Goal: Information Seeking & Learning: Learn about a topic

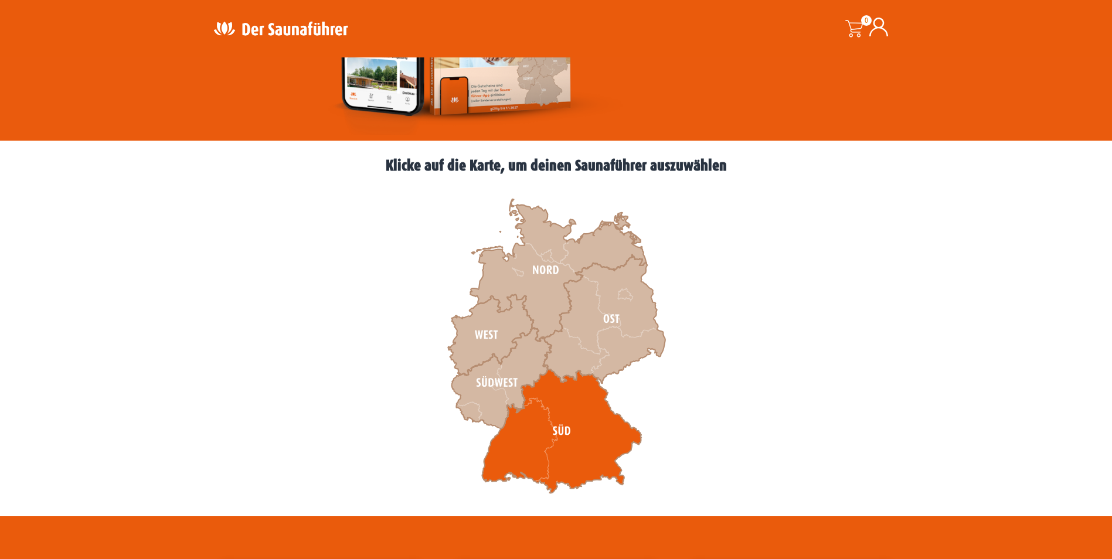
click at [593, 419] on icon at bounding box center [562, 431] width 160 height 124
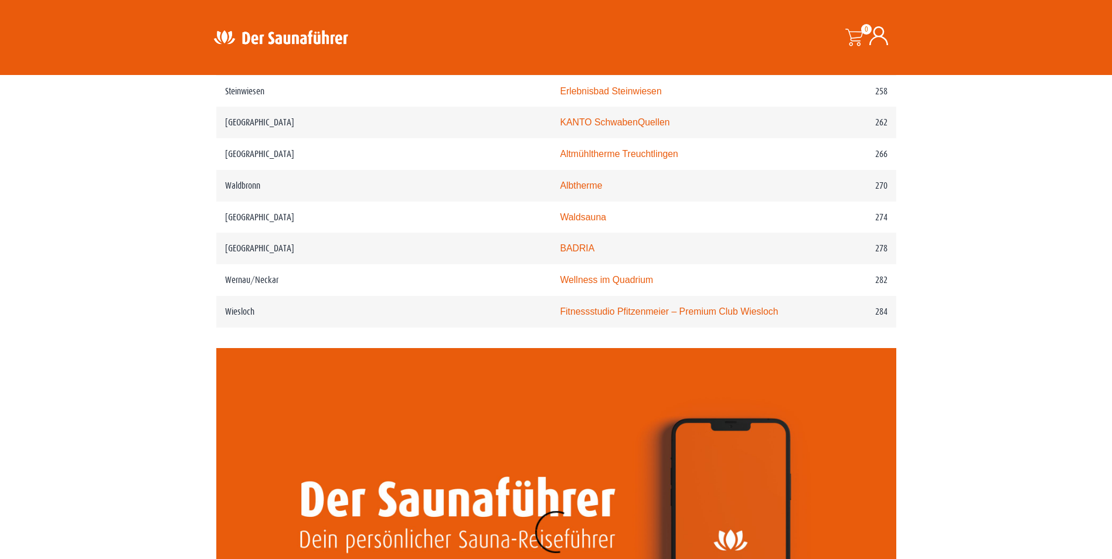
scroll to position [2624, 0]
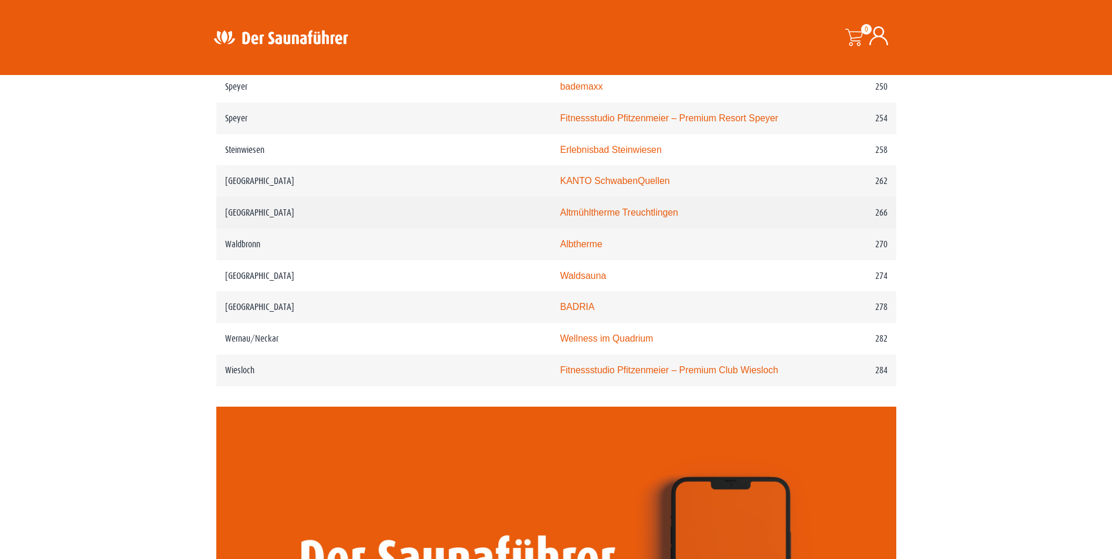
click at [572, 208] on link "Altmühltherme Treuchtlingen" at bounding box center [619, 213] width 118 height 10
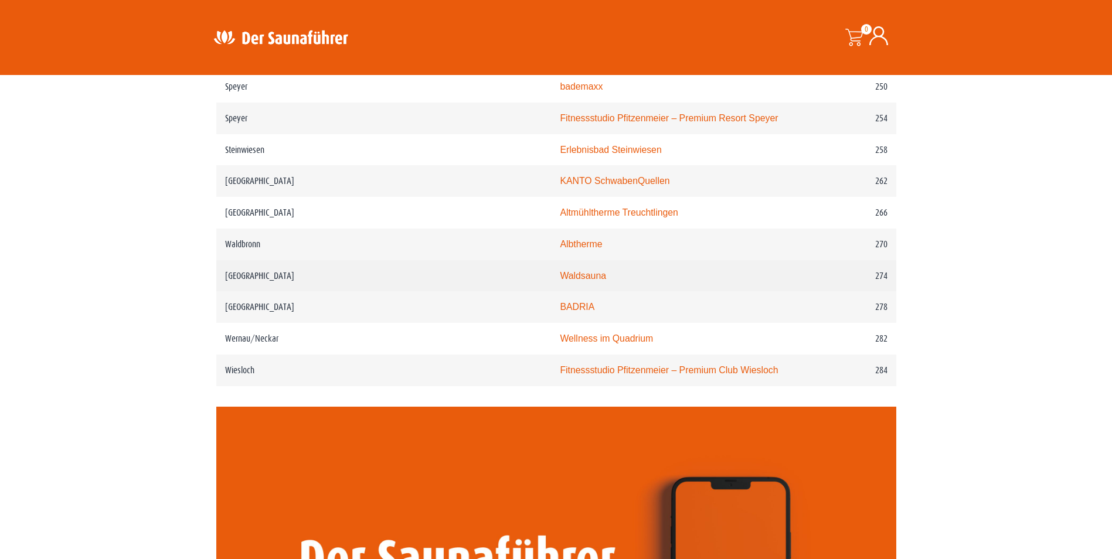
click at [560, 271] on link "Waldsauna" at bounding box center [583, 276] width 46 height 10
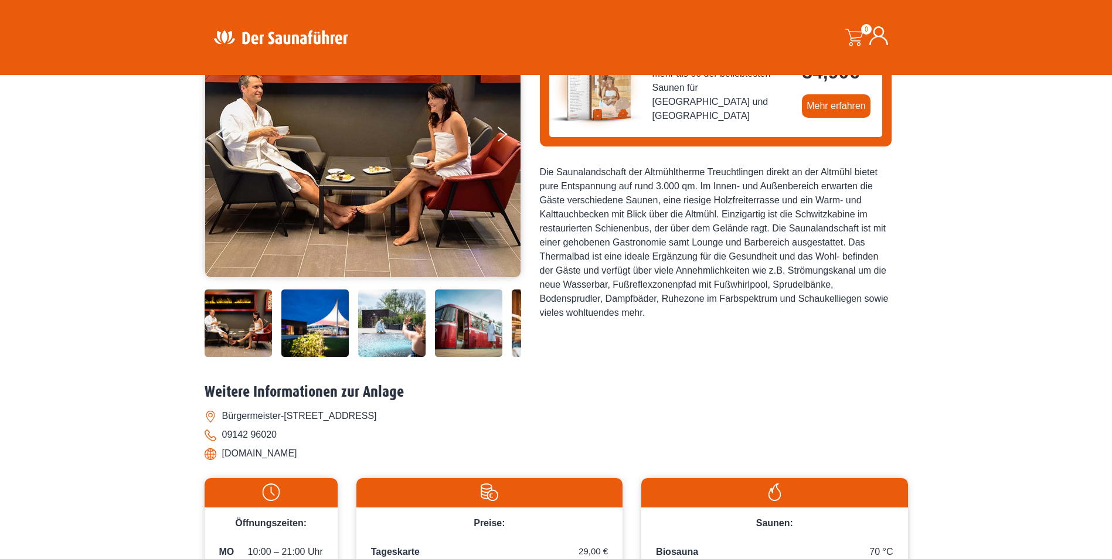
scroll to position [235, 0]
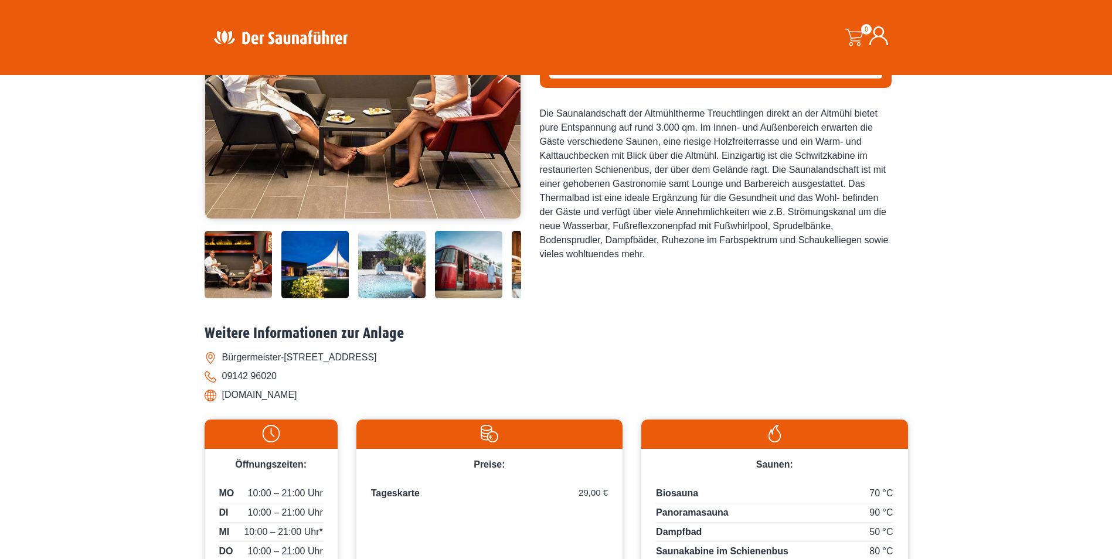
click at [450, 267] on img at bounding box center [468, 264] width 67 height 67
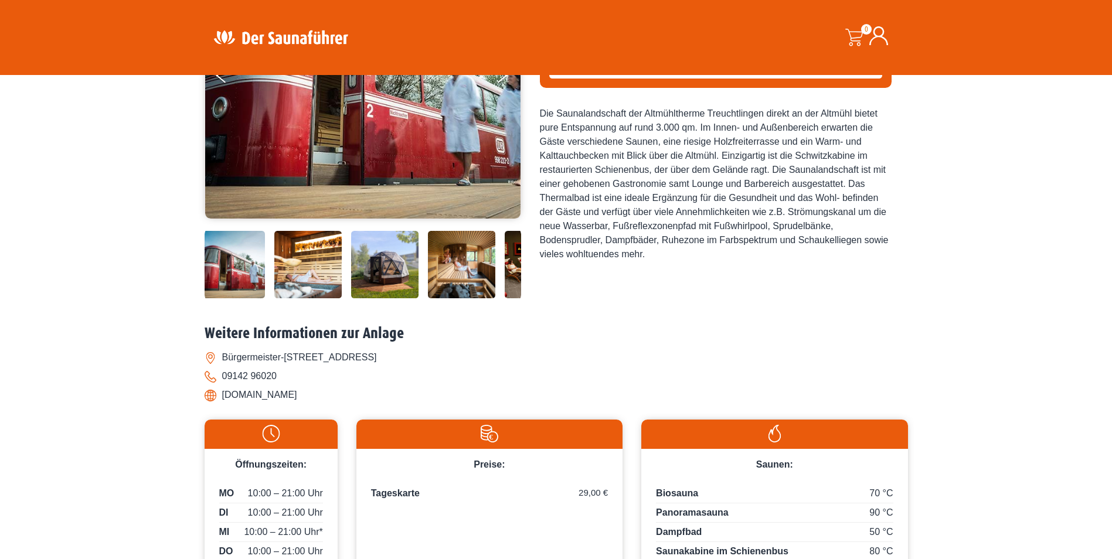
click at [320, 265] on img at bounding box center [307, 264] width 67 height 67
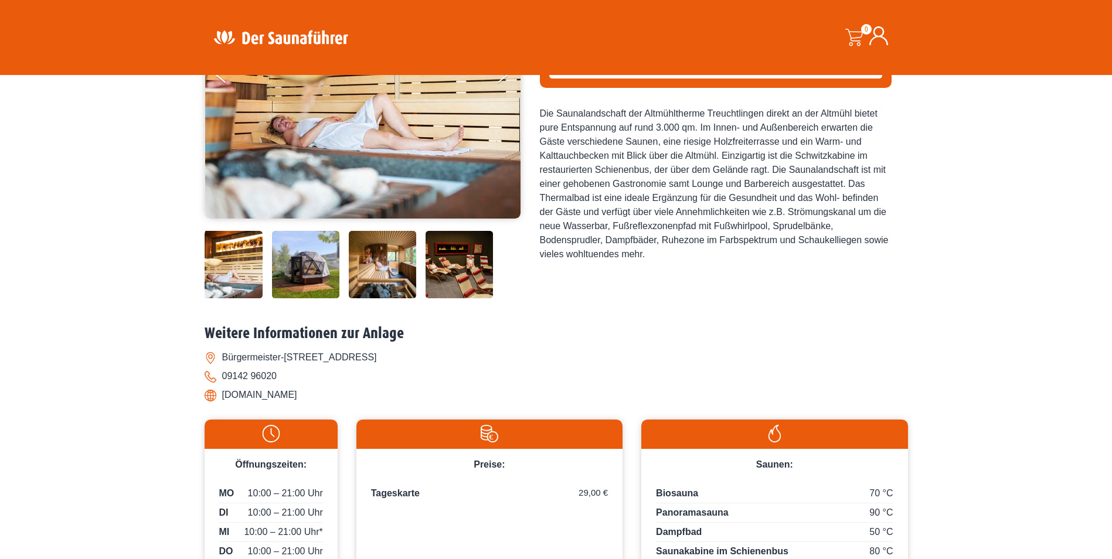
click at [296, 266] on img at bounding box center [305, 264] width 67 height 67
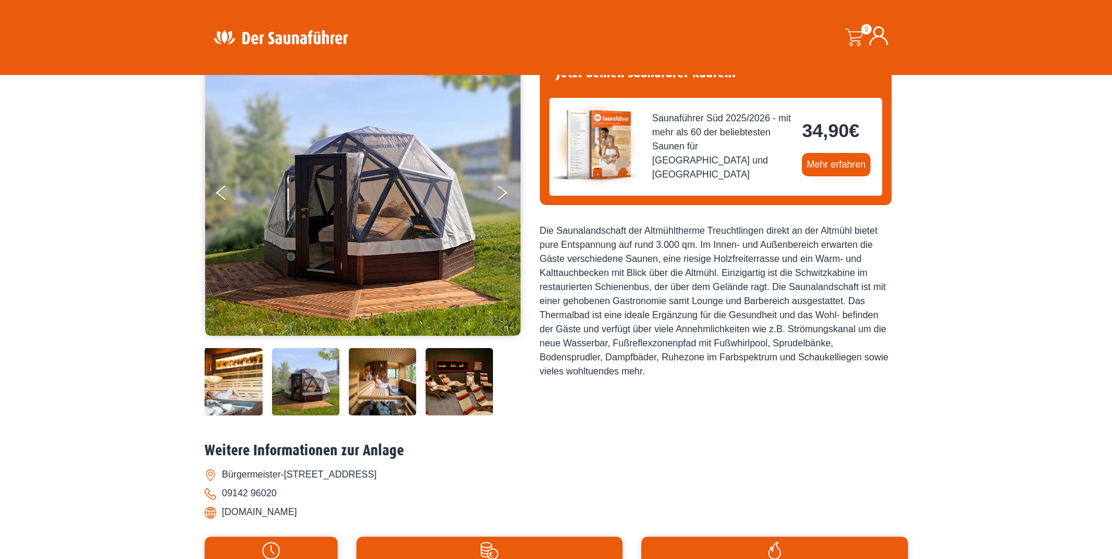
scroll to position [59, 0]
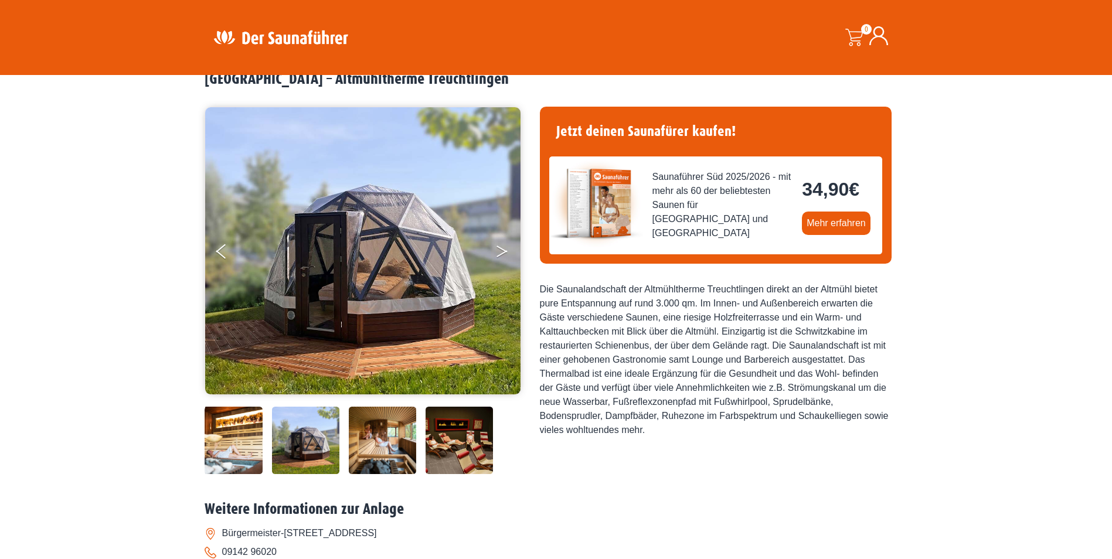
click at [508, 246] on button "Next" at bounding box center [510, 253] width 29 height 29
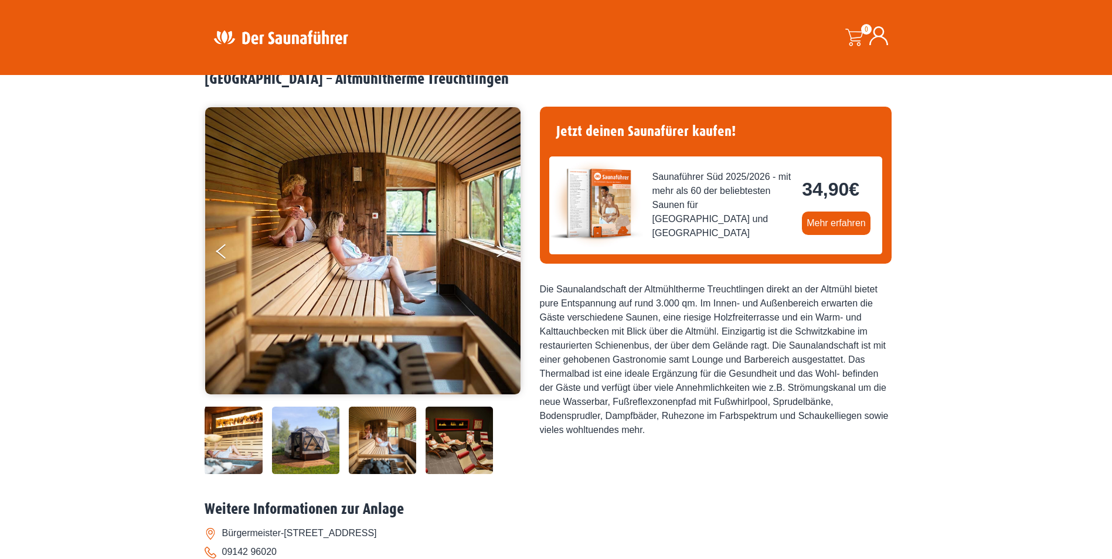
click at [501, 250] on button "Next" at bounding box center [510, 253] width 29 height 29
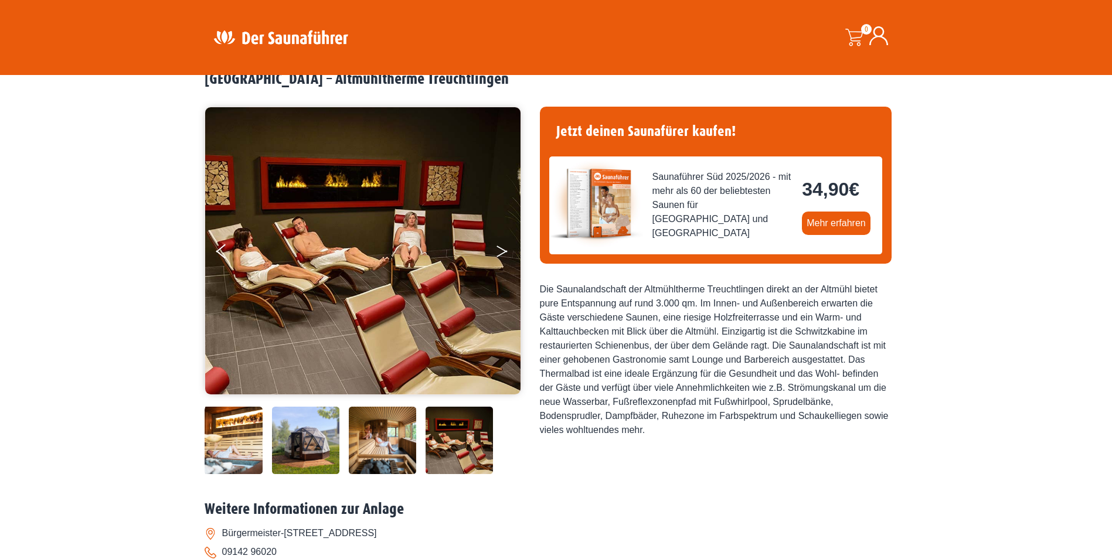
click at [501, 250] on button "Next" at bounding box center [510, 253] width 29 height 29
click at [503, 249] on icon "Next" at bounding box center [502, 249] width 11 height 7
drag, startPoint x: 503, startPoint y: 249, endPoint x: 280, endPoint y: 231, distance: 223.6
click at [490, 252] on ul at bounding box center [363, 251] width 317 height 289
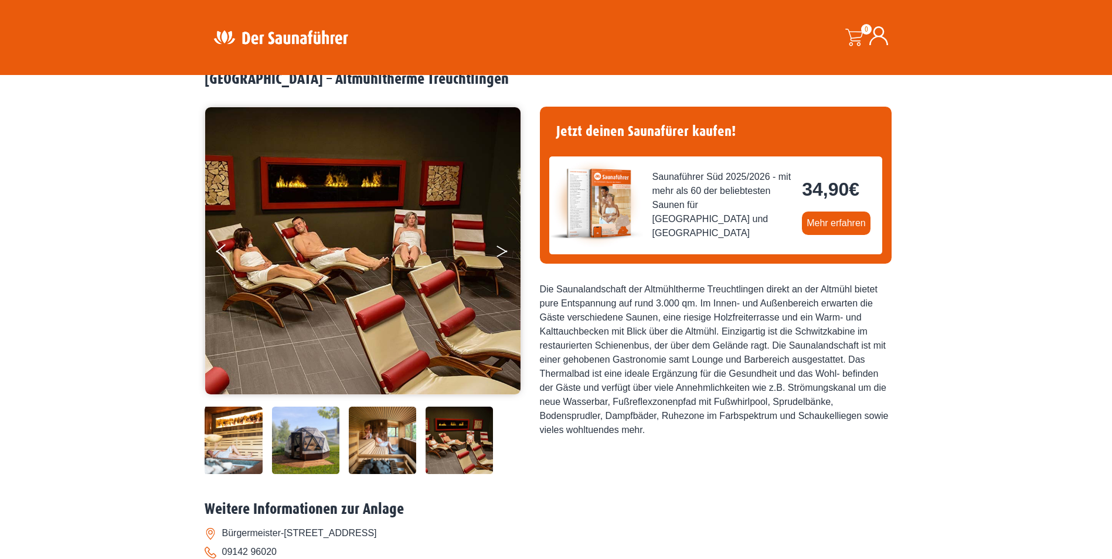
click at [504, 255] on button "Next" at bounding box center [510, 253] width 29 height 29
click at [228, 253] on button "Previous" at bounding box center [230, 253] width 29 height 29
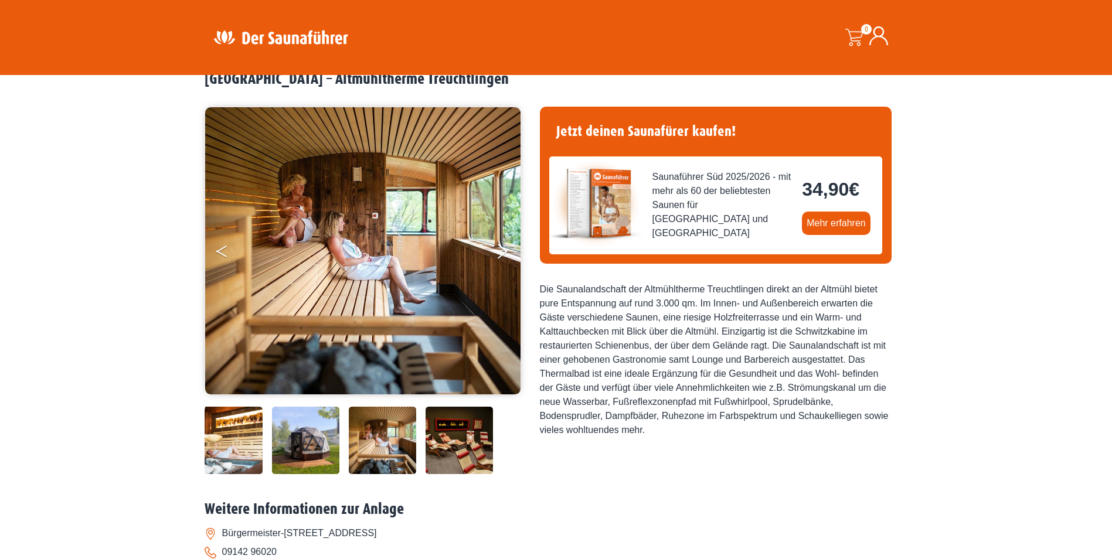
click at [216, 251] on icon "Previous" at bounding box center [221, 249] width 11 height 7
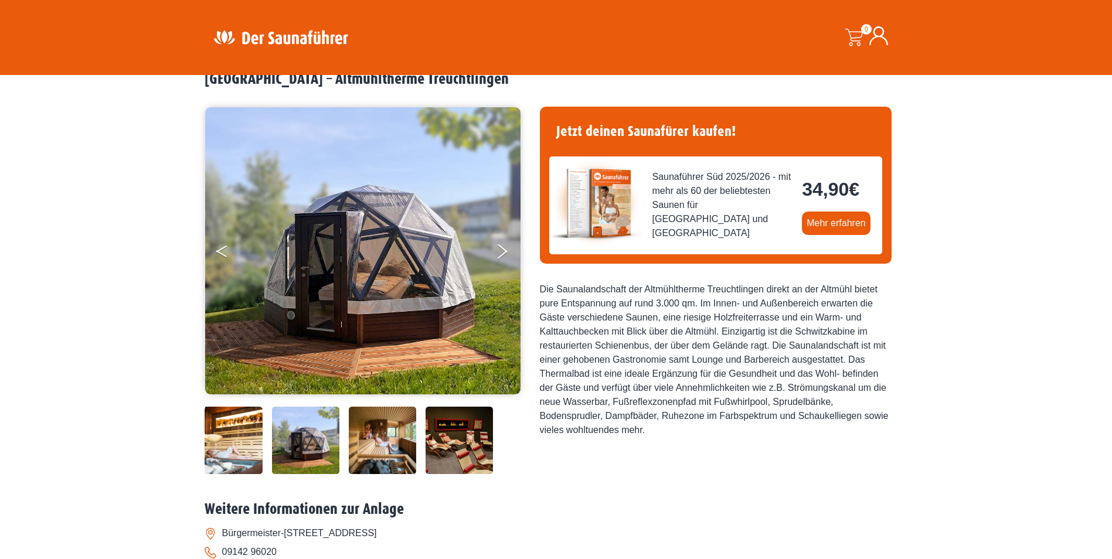
click at [217, 251] on icon "Previous" at bounding box center [221, 249] width 11 height 7
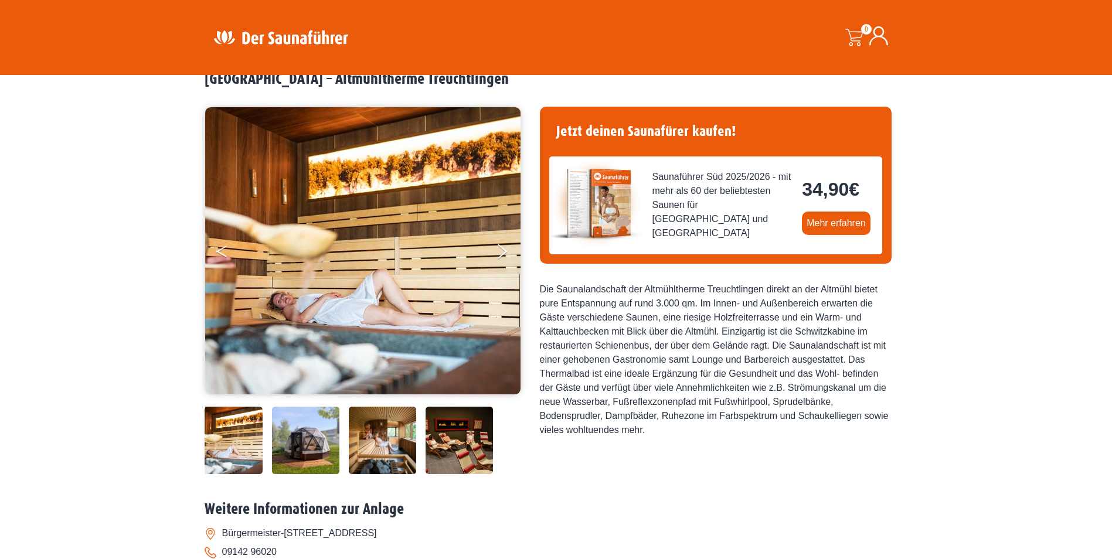
click at [217, 251] on icon "Previous" at bounding box center [221, 249] width 11 height 7
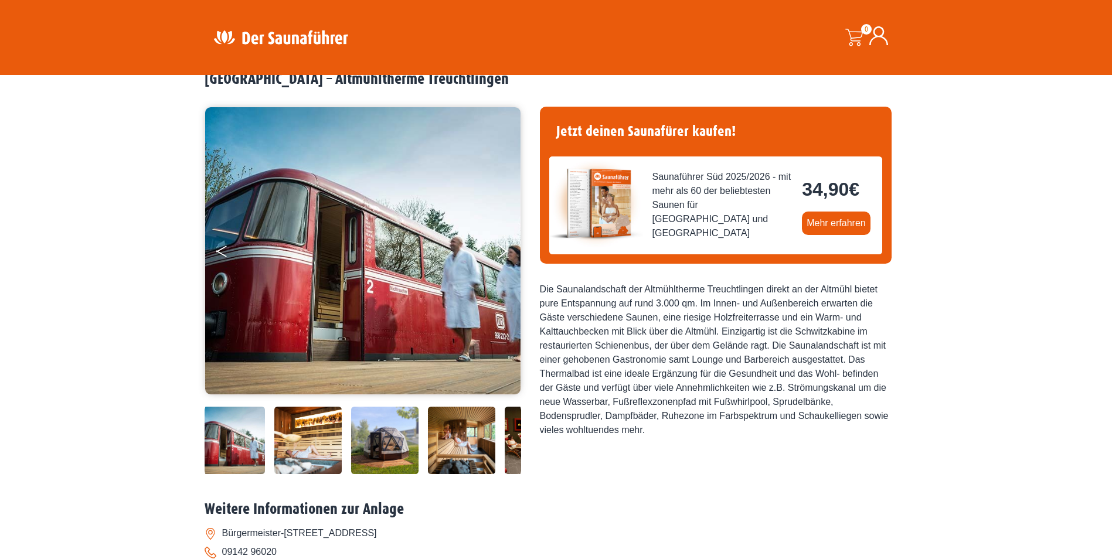
click at [217, 251] on icon "Previous" at bounding box center [221, 249] width 11 height 7
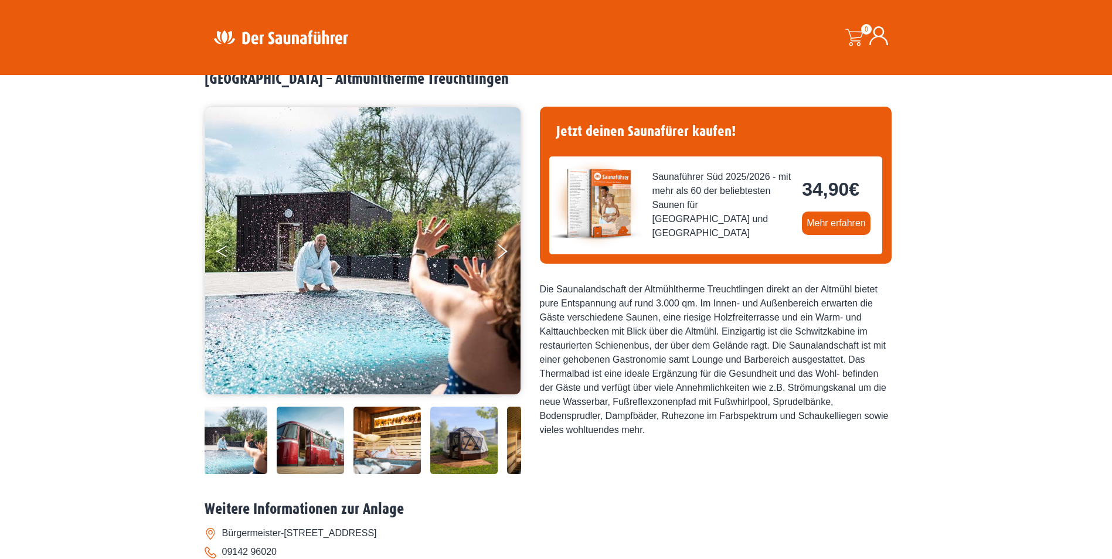
click at [217, 251] on icon "Previous" at bounding box center [221, 249] width 11 height 7
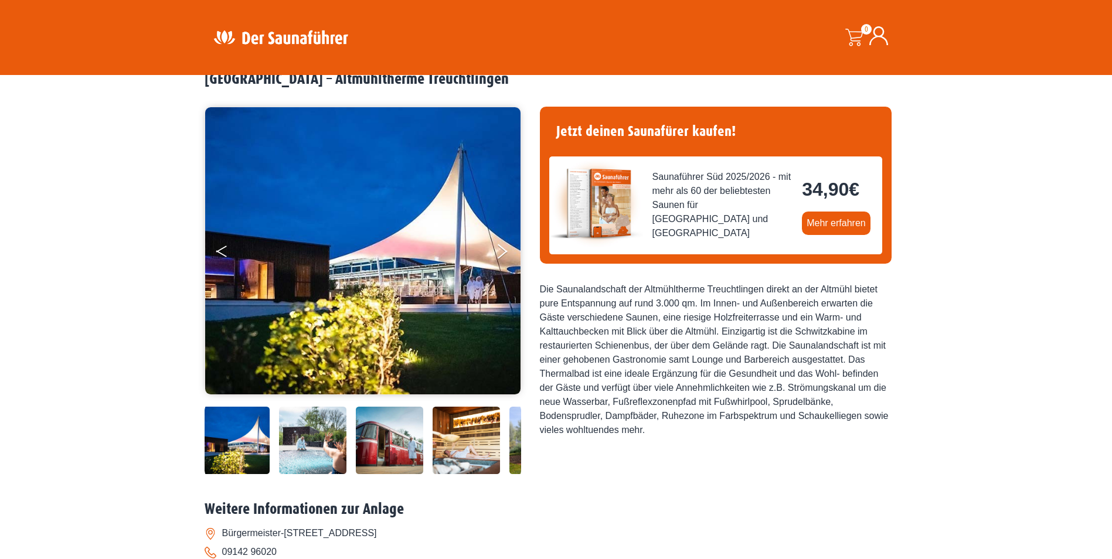
click at [217, 251] on icon "Previous" at bounding box center [221, 249] width 11 height 7
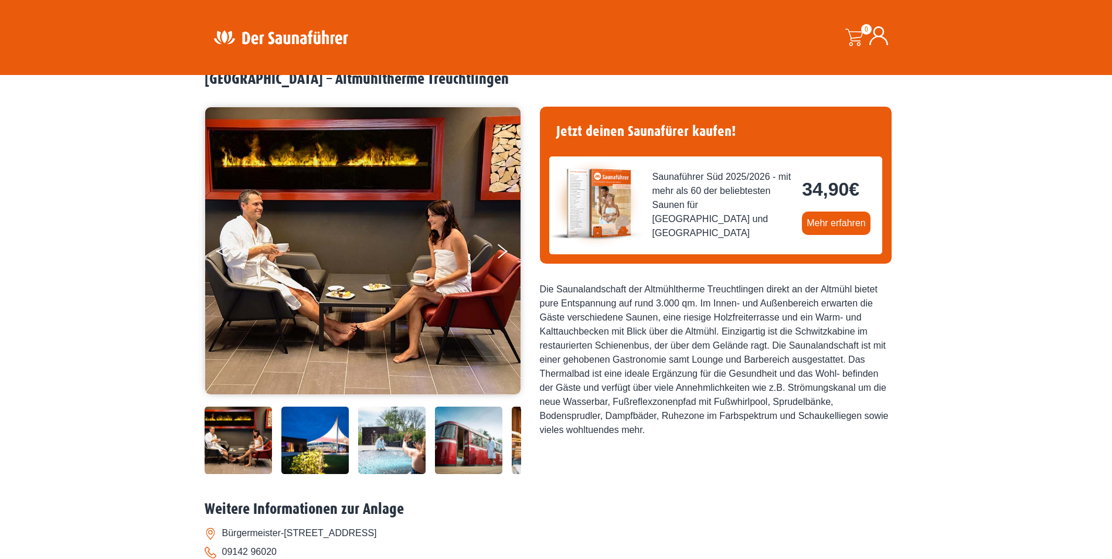
click at [217, 251] on icon "Previous" at bounding box center [221, 249] width 11 height 7
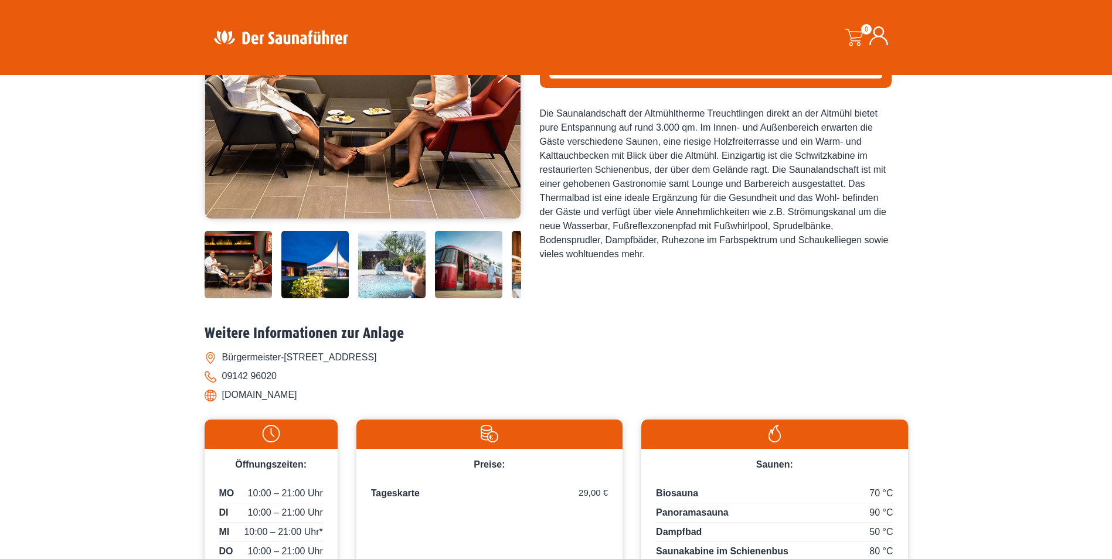
scroll to position [410, 0]
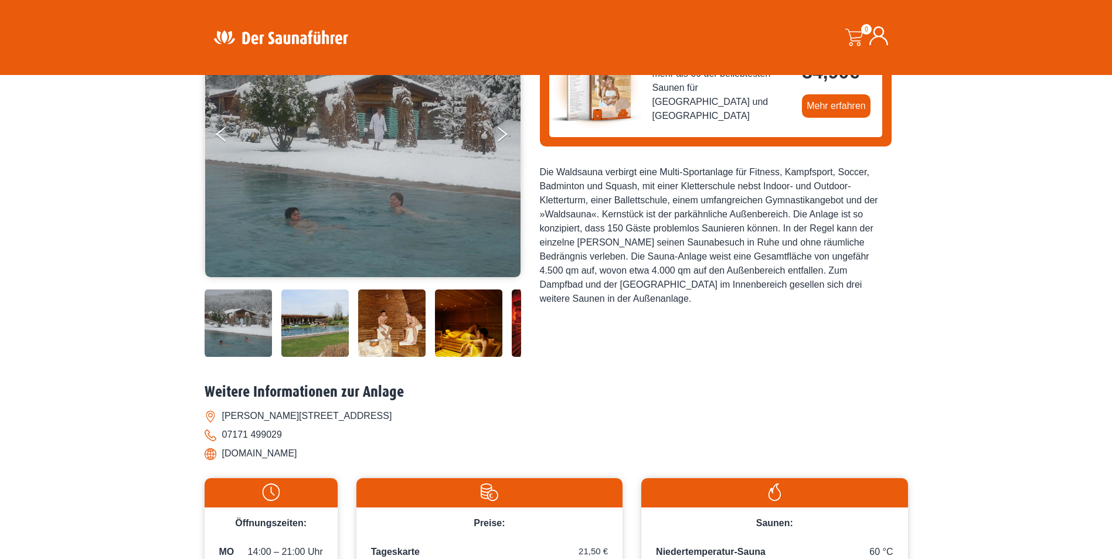
scroll to position [117, 0]
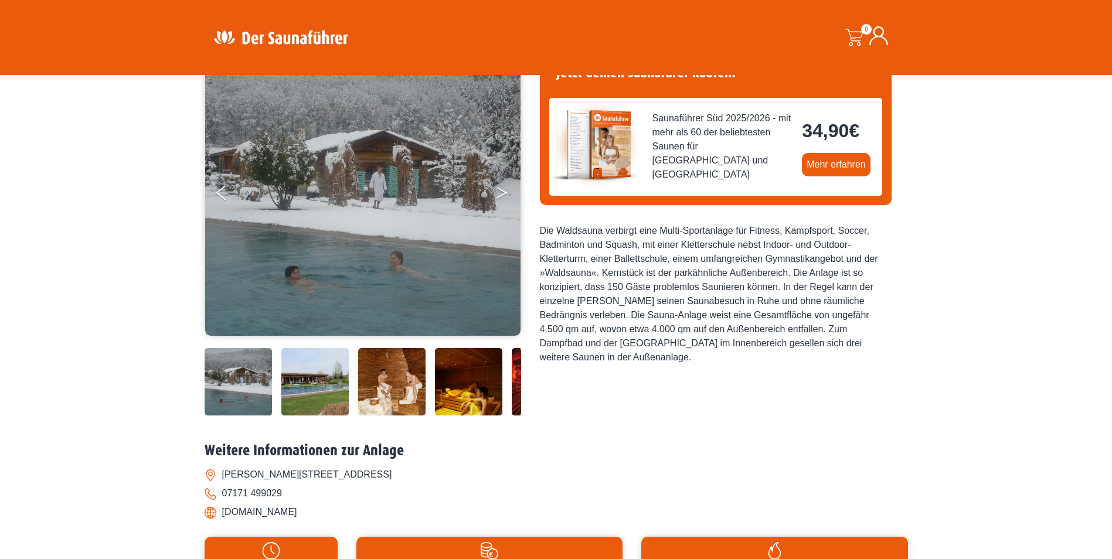
click at [506, 191] on button "Next" at bounding box center [510, 195] width 29 height 29
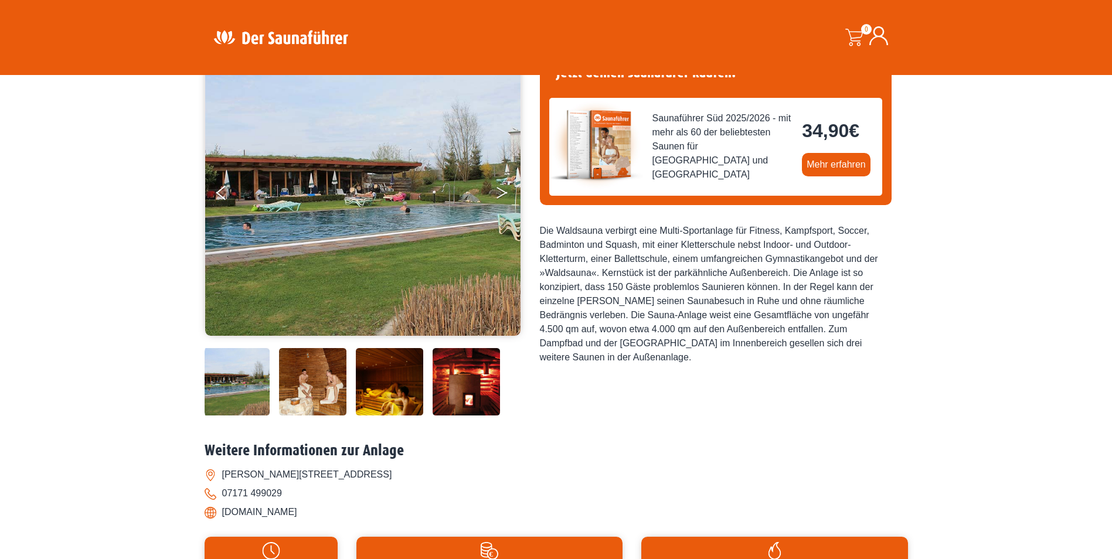
click at [506, 191] on button "Next" at bounding box center [510, 195] width 29 height 29
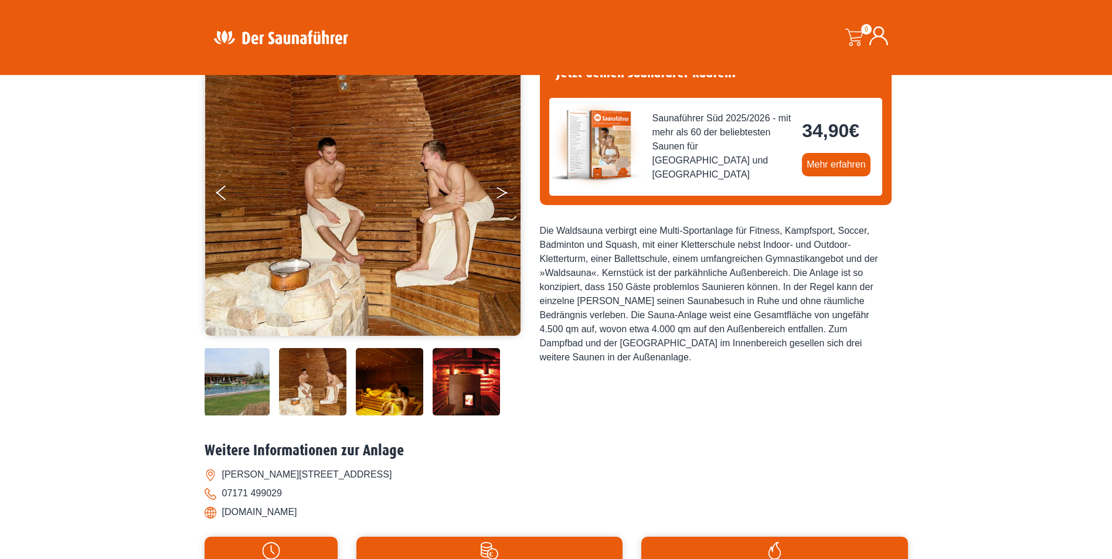
click at [506, 191] on button "Next" at bounding box center [510, 195] width 29 height 29
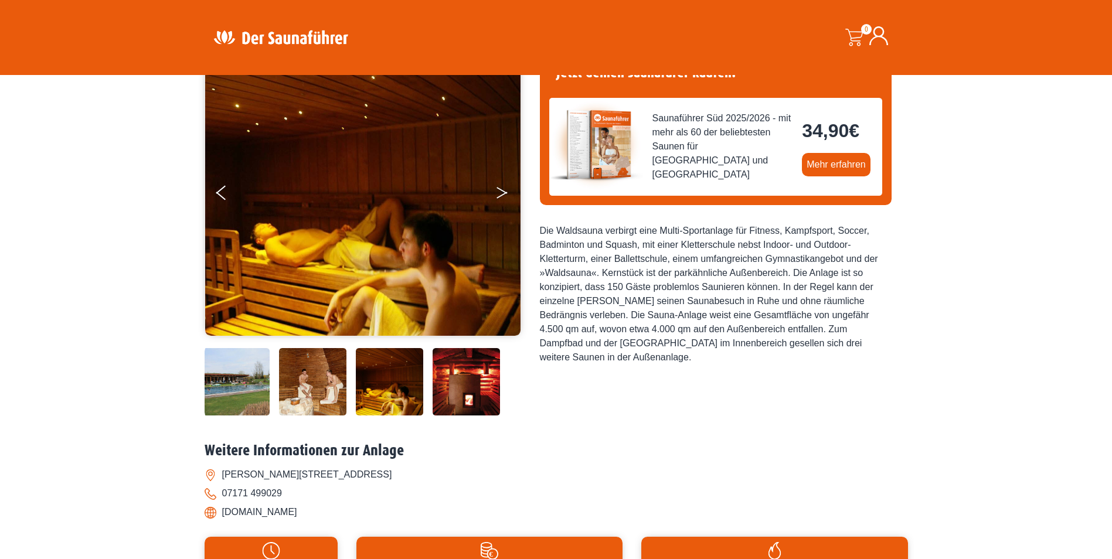
click at [506, 191] on button "Next" at bounding box center [510, 195] width 29 height 29
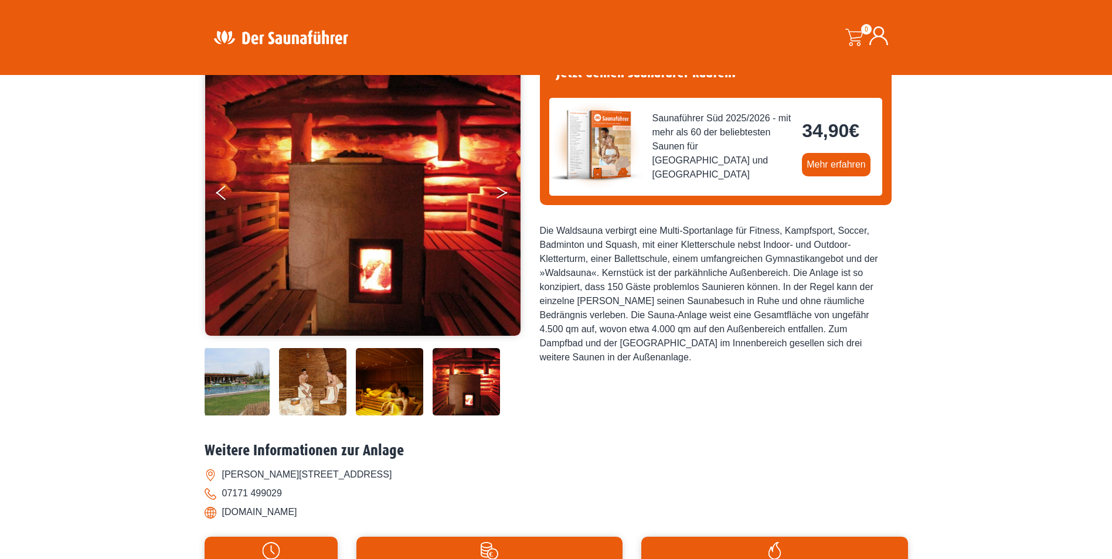
click at [506, 188] on button "Next" at bounding box center [510, 195] width 29 height 29
click at [496, 198] on button "Next" at bounding box center [510, 195] width 29 height 29
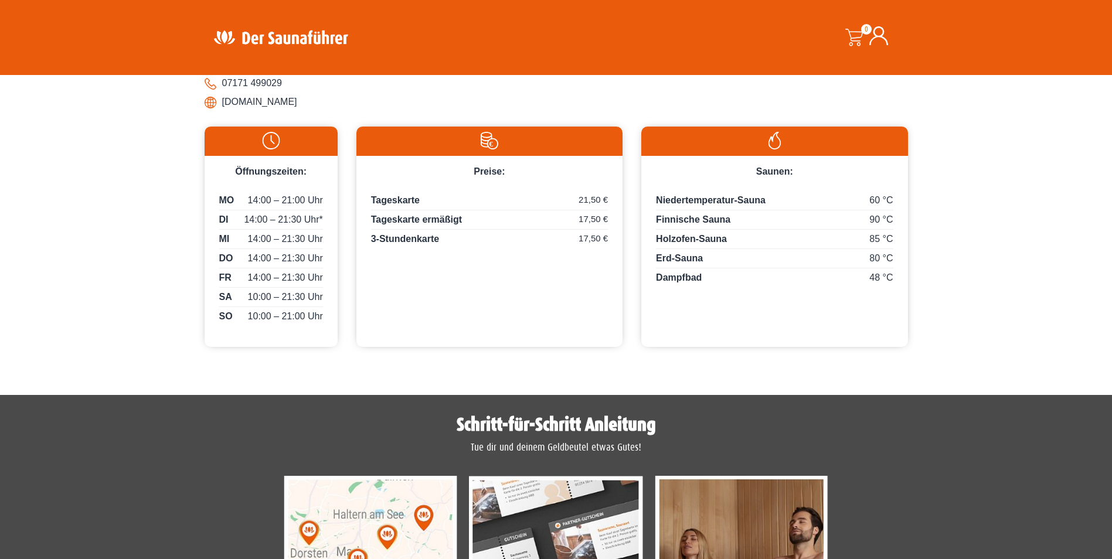
scroll to position [645, 0]
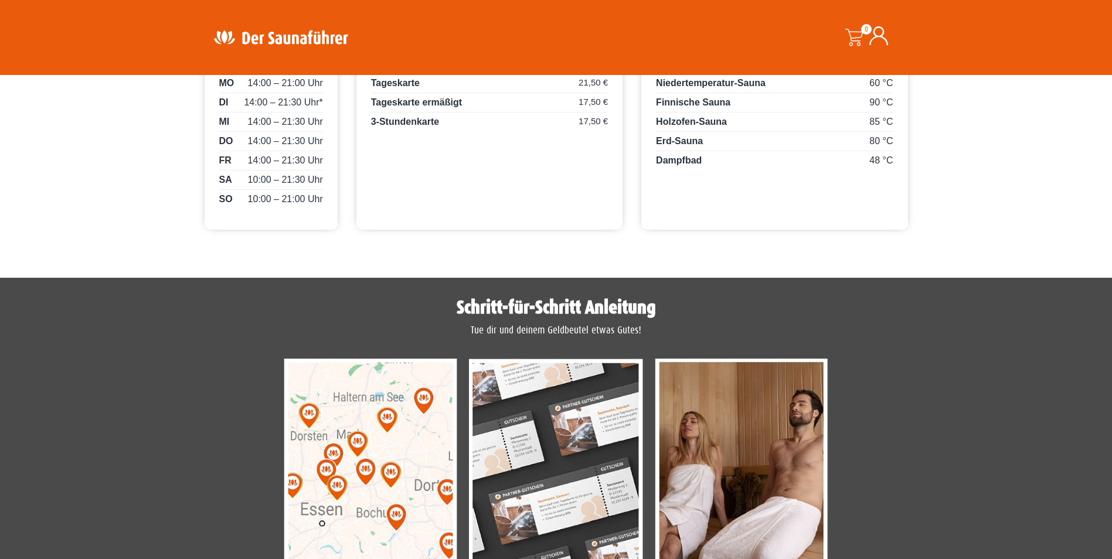
click at [383, 488] on img at bounding box center [371, 468] width 174 height 218
click at [370, 449] on img at bounding box center [371, 468] width 174 height 218
click at [370, 450] on img at bounding box center [371, 468] width 174 height 218
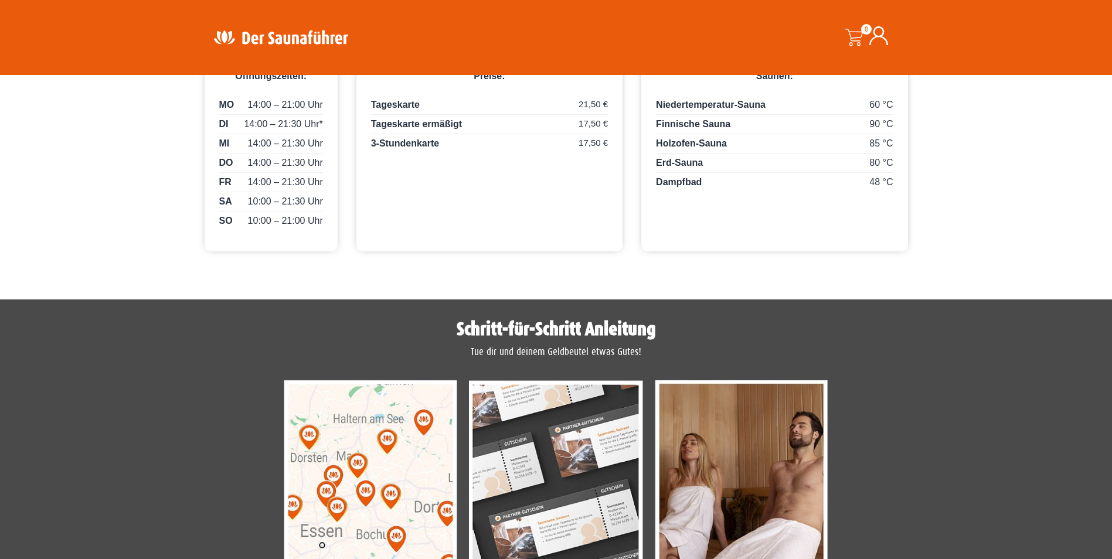
scroll to position [506, 0]
